Goal: Transaction & Acquisition: Purchase product/service

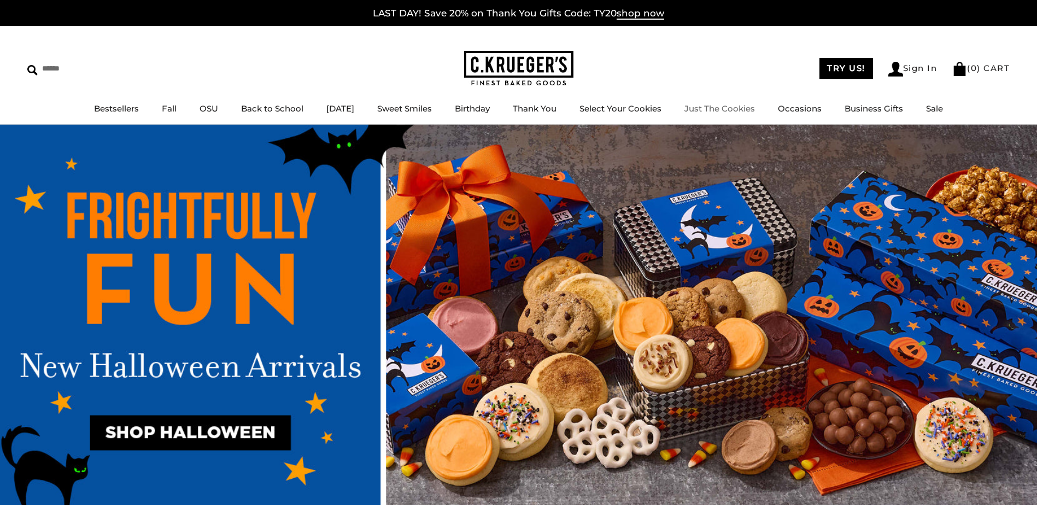
click at [718, 112] on link "Just The Cookies" at bounding box center [719, 108] width 71 height 10
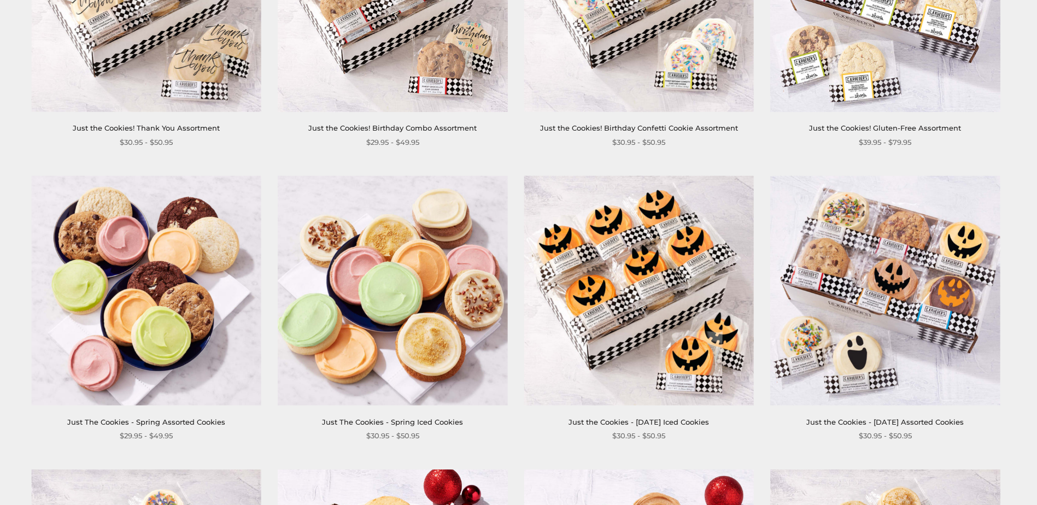
scroll to position [984, 0]
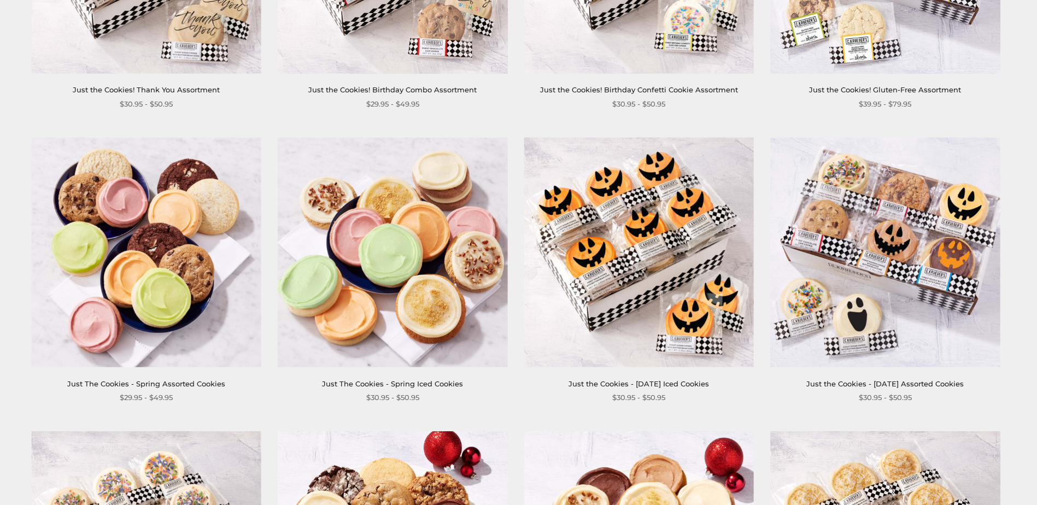
click at [635, 321] on img at bounding box center [639, 252] width 230 height 230
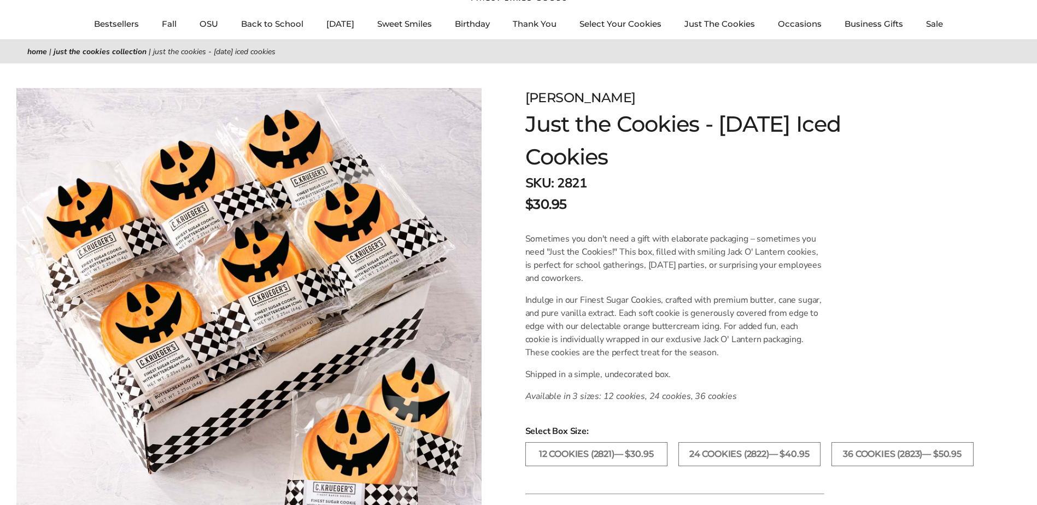
scroll to position [109, 0]
